Goal: Information Seeking & Learning: Learn about a topic

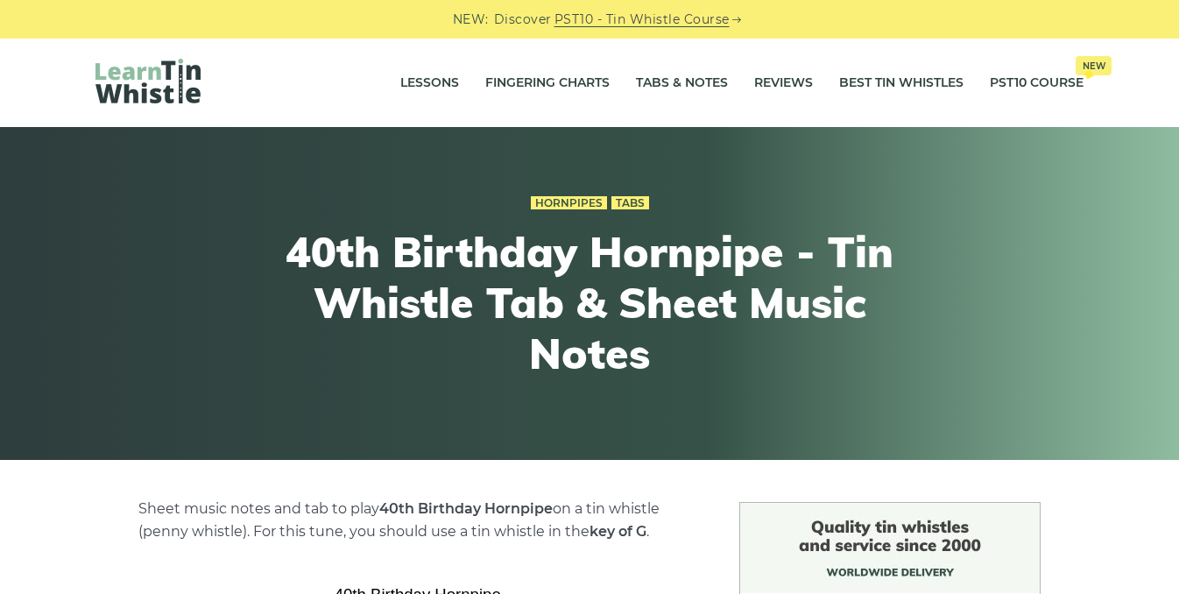
scroll to position [508, 0]
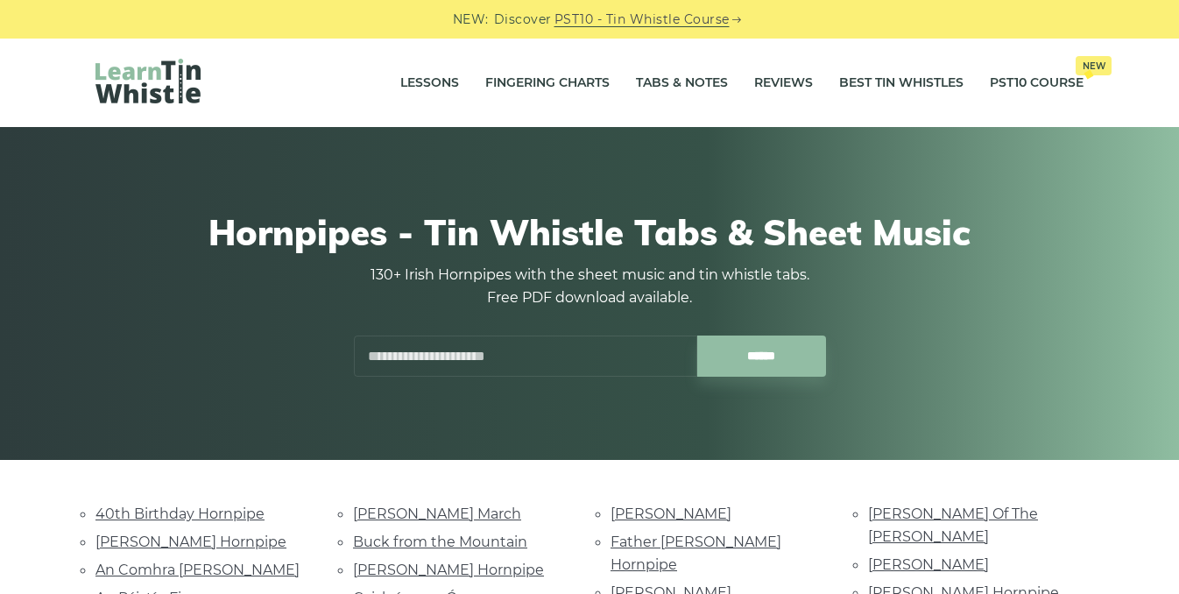
scroll to position [401, 0]
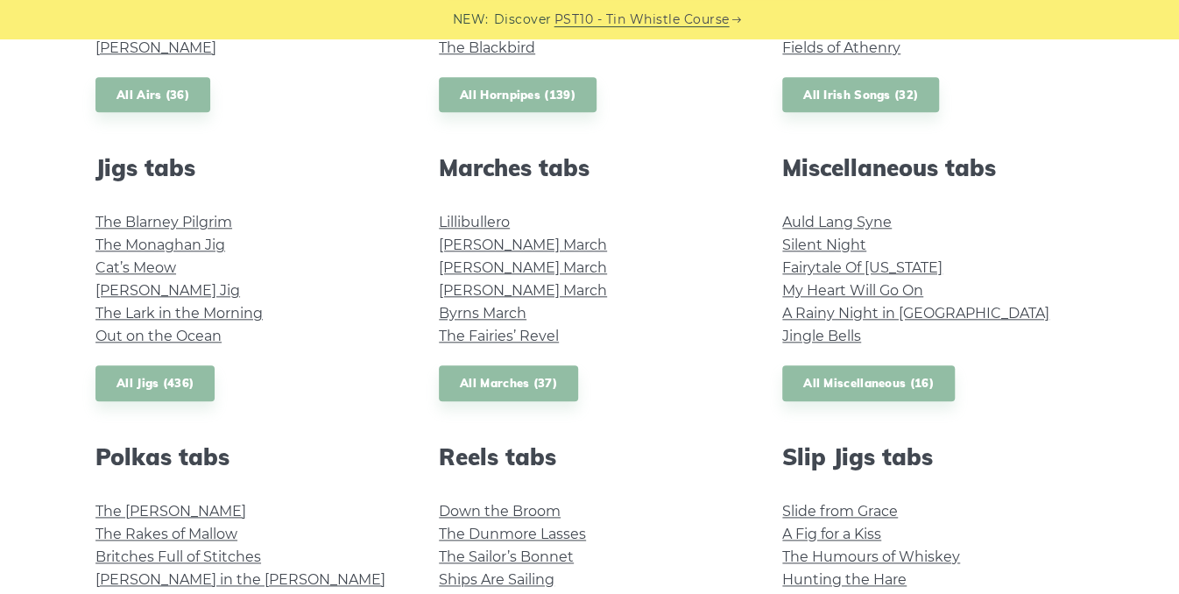
scroll to position [886, 0]
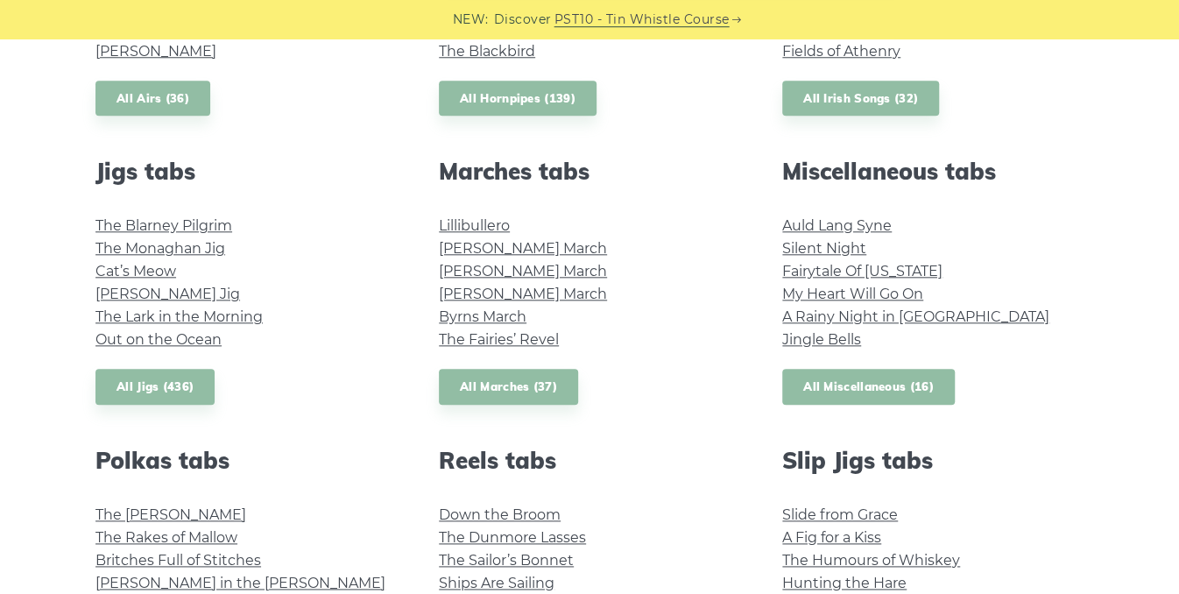
click at [871, 390] on link "All Miscellaneous (16)" at bounding box center [868, 387] width 173 height 36
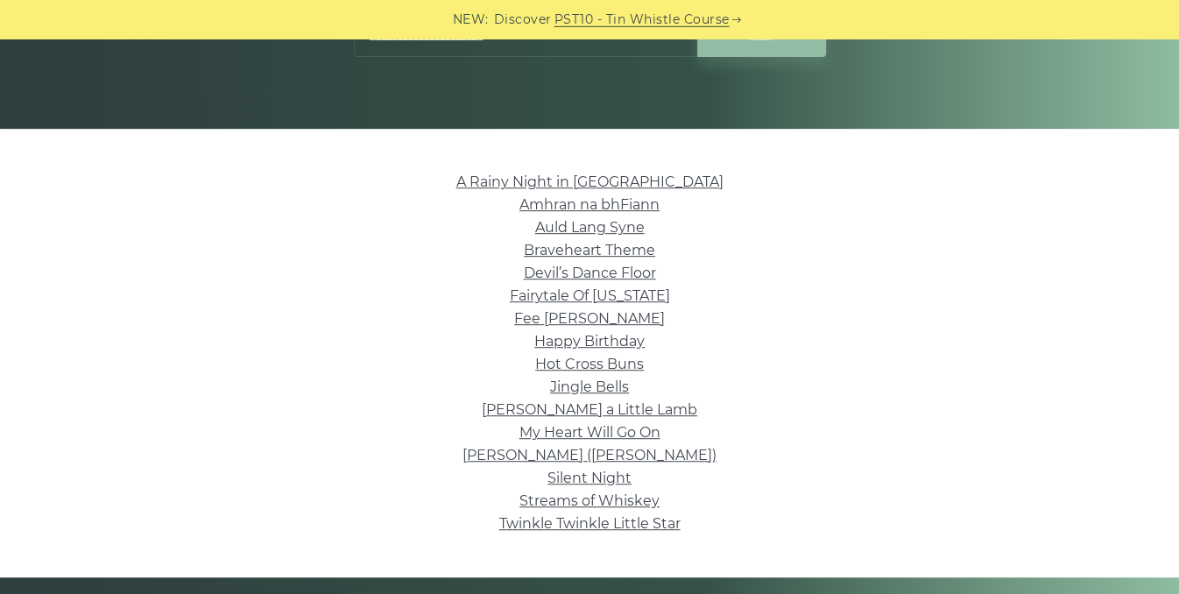
scroll to position [336, 0]
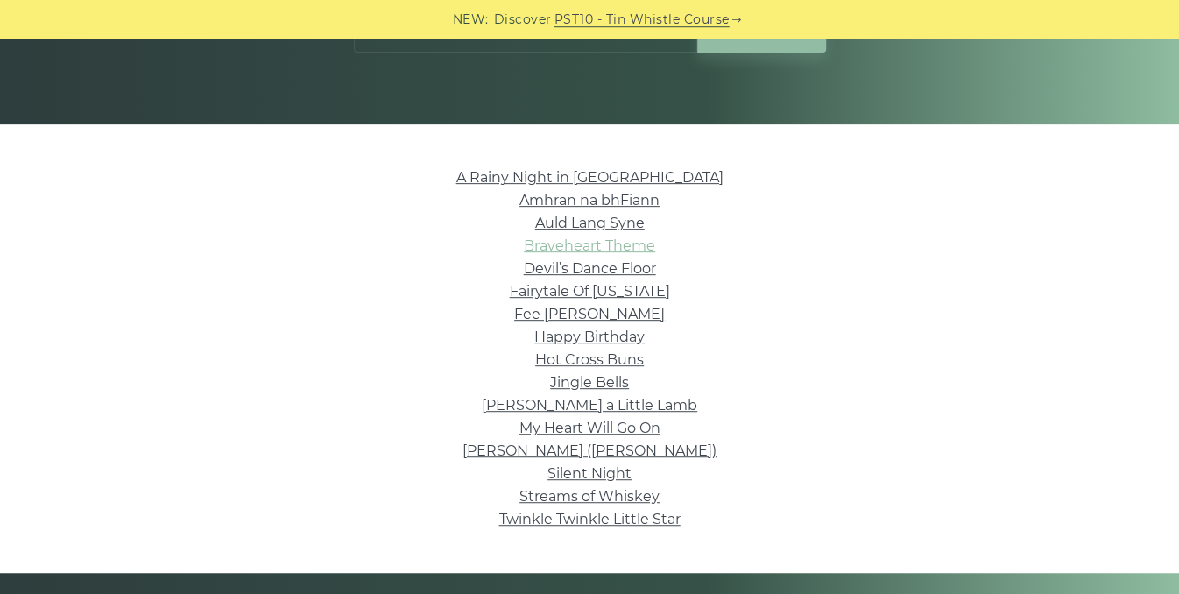
click at [584, 248] on link "Braveheart Theme" at bounding box center [589, 245] width 131 height 17
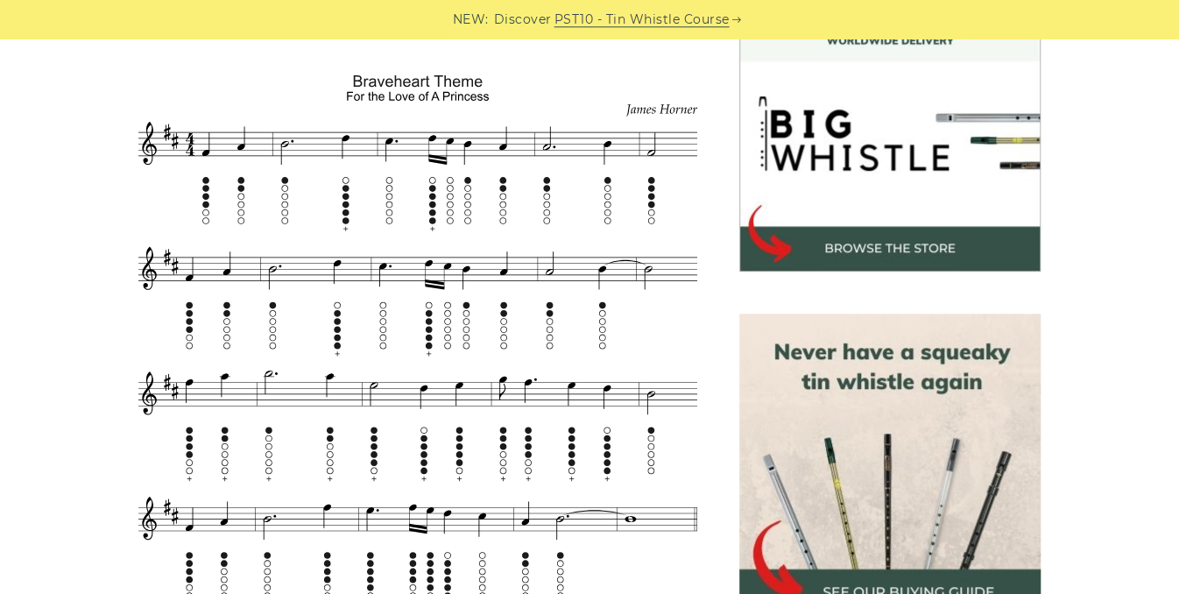
scroll to position [529, 0]
